Goal: Learn about a topic

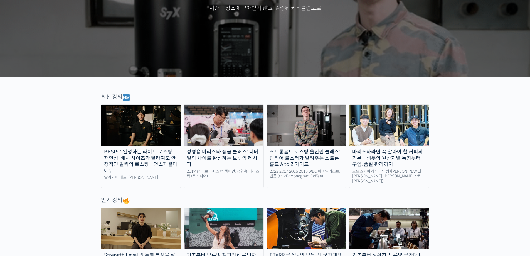
click at [267, 142] on img at bounding box center [307, 125] width 80 height 41
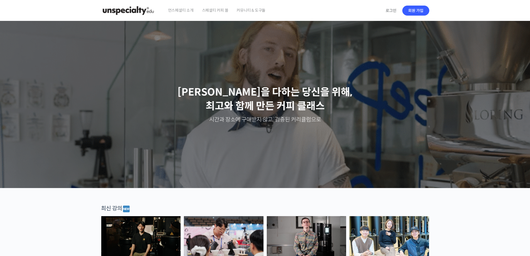
click at [257, 11] on span "커뮤니티 & 도구들" at bounding box center [251, 10] width 29 height 21
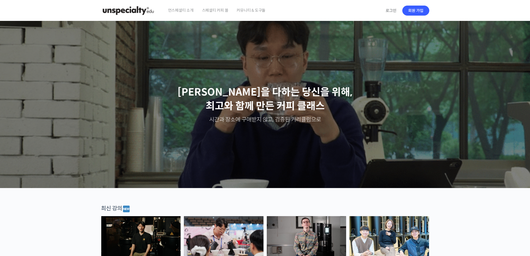
click at [250, 9] on span "커뮤니티 & 도구들" at bounding box center [251, 10] width 29 height 21
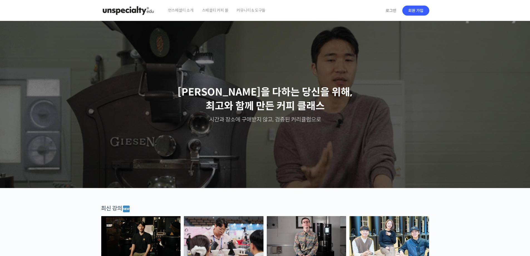
click at [258, 11] on span "커뮤니티 & 도구들" at bounding box center [251, 10] width 29 height 21
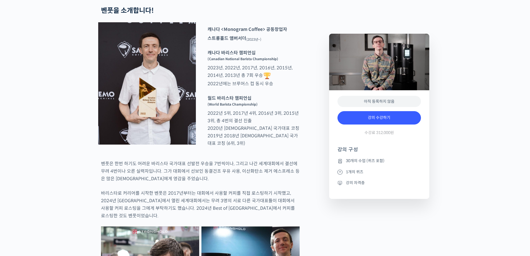
scroll to position [362, 0]
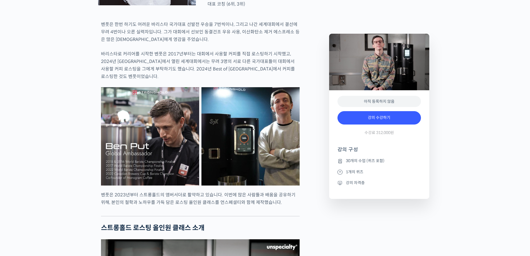
click at [341, 183] on icon at bounding box center [340, 183] width 5 height 7
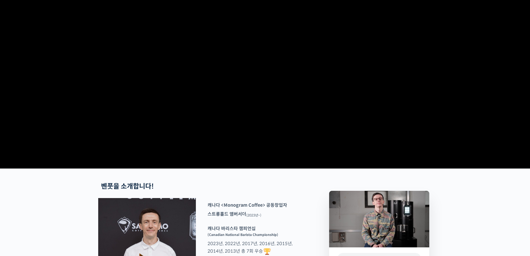
scroll to position [0, 0]
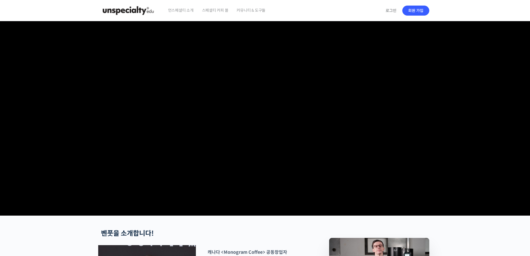
drag, startPoint x: 21, startPoint y: 70, endPoint x: 19, endPoint y: 40, distance: 29.6
